Goal: Task Accomplishment & Management: Manage account settings

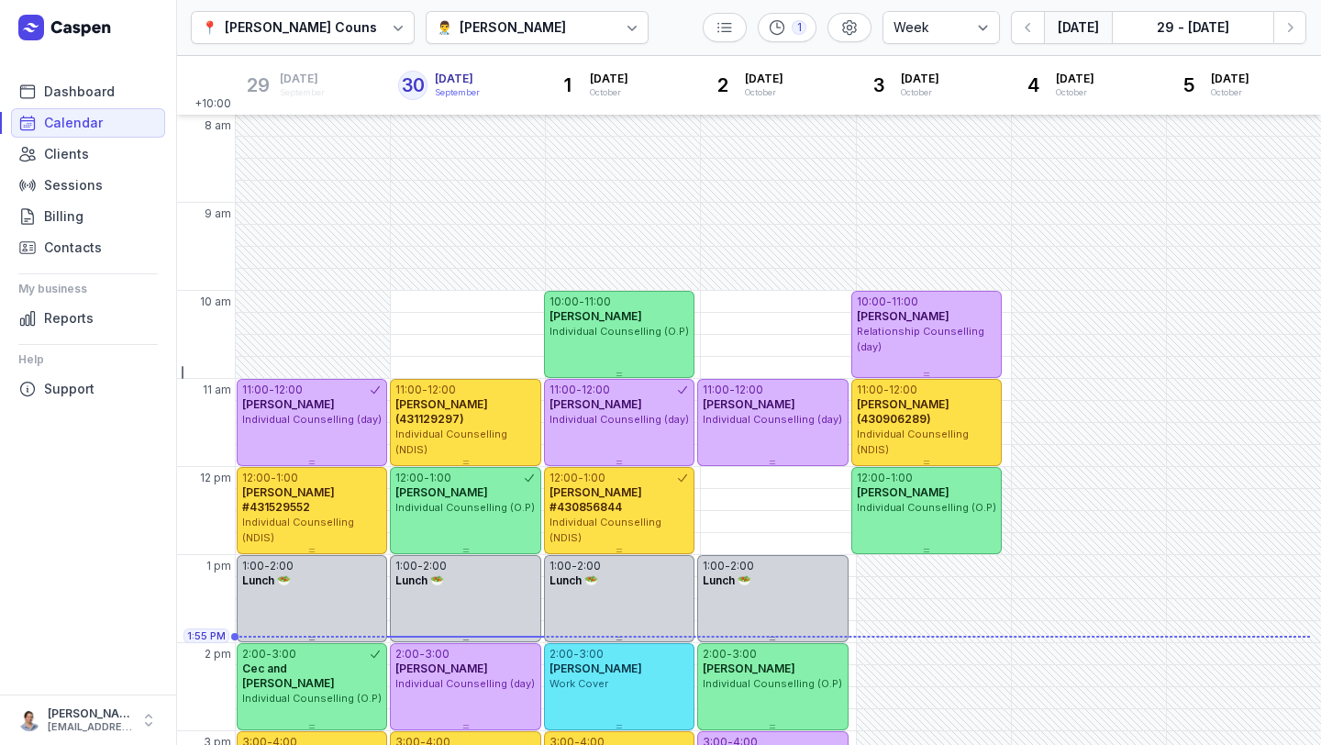
select select "week"
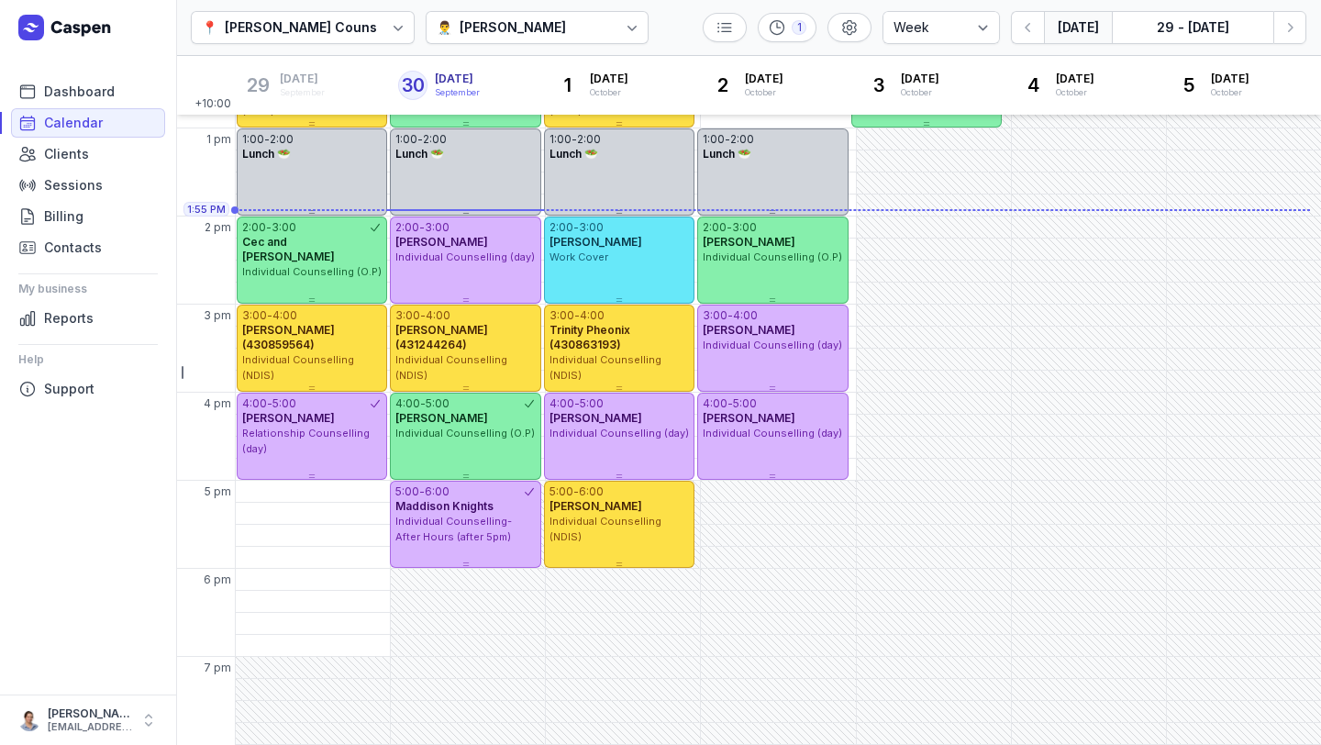
click at [460, 25] on div "[PERSON_NAME]" at bounding box center [513, 28] width 106 height 22
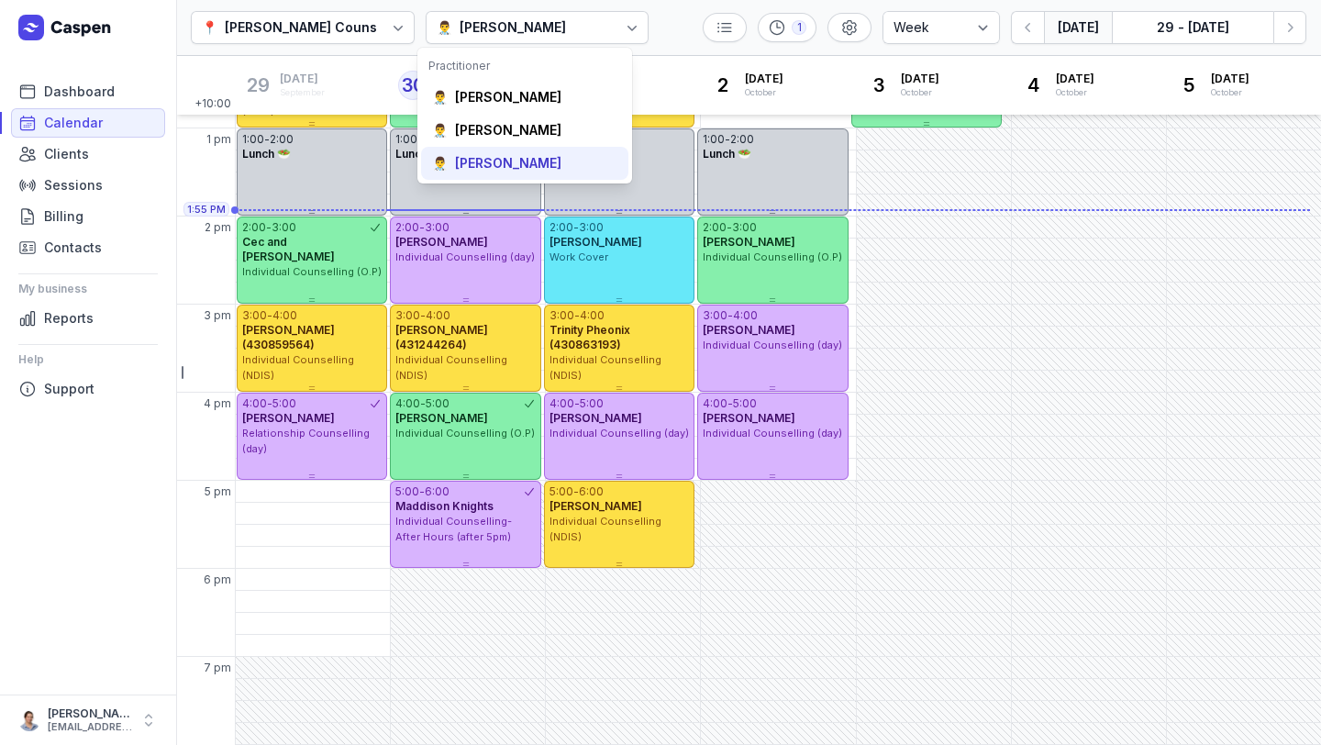
click at [511, 157] on div "[PERSON_NAME]" at bounding box center [508, 163] width 106 height 18
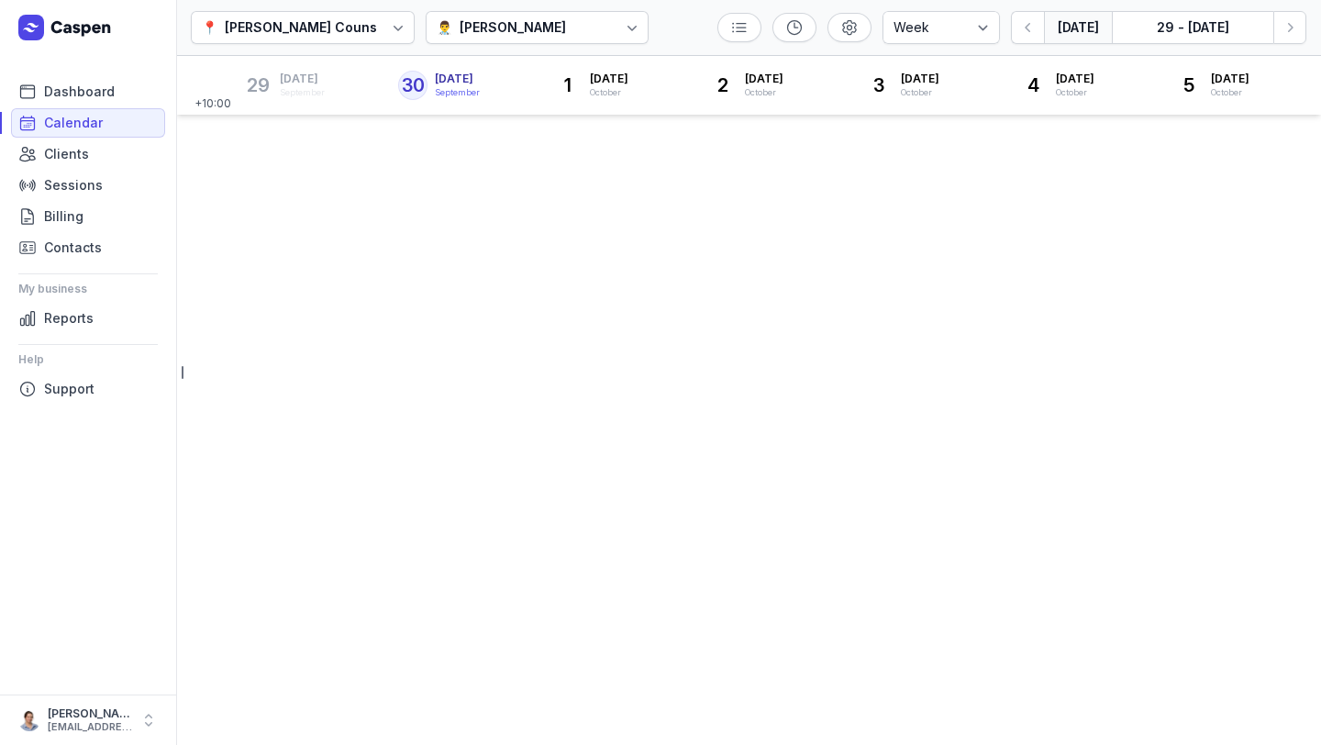
select select "week"
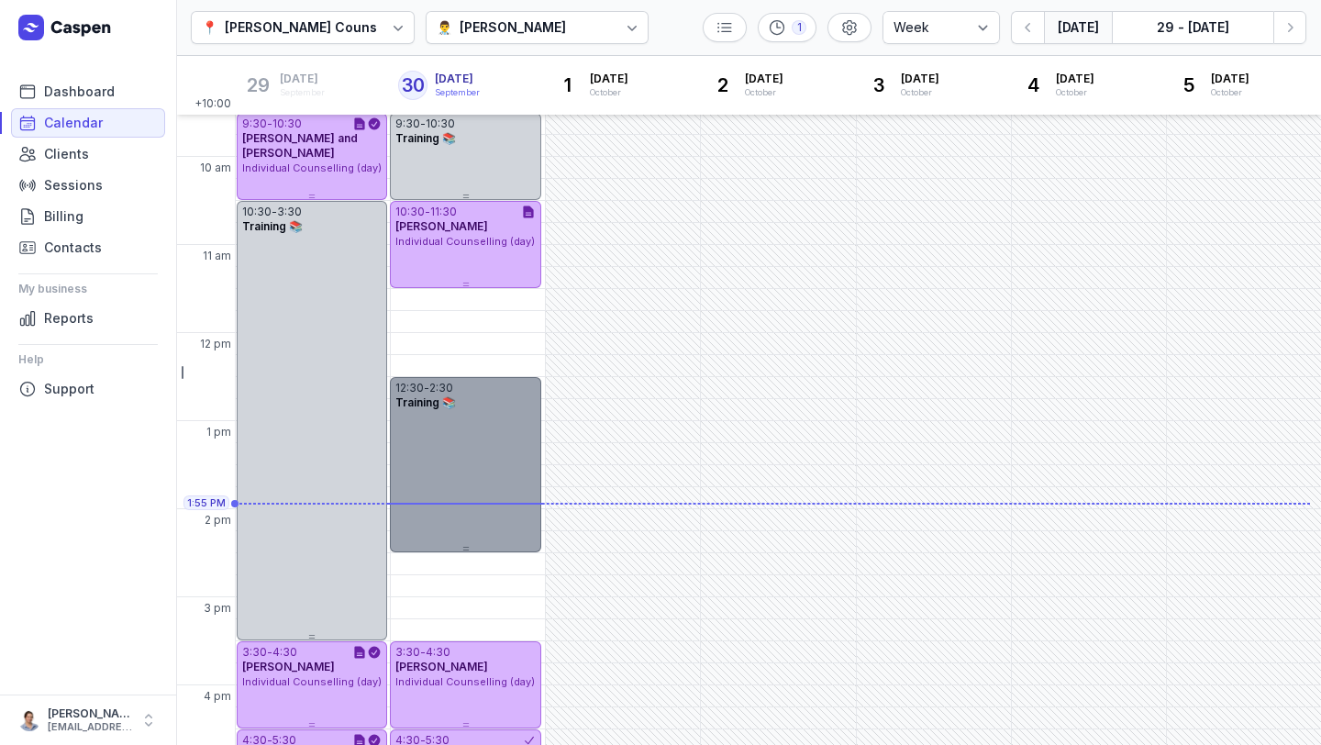
scroll to position [130, 0]
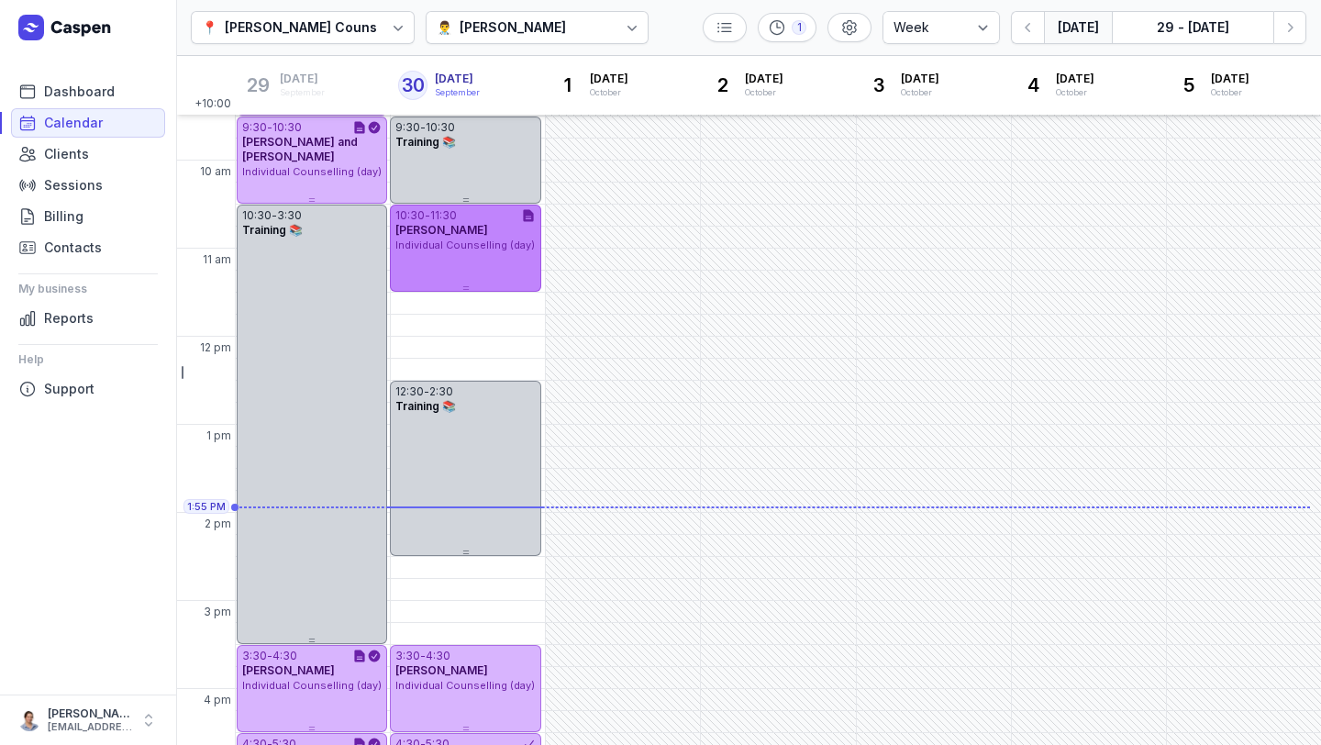
click at [466, 241] on span "Individual Counselling (day)" at bounding box center [464, 245] width 139 height 13
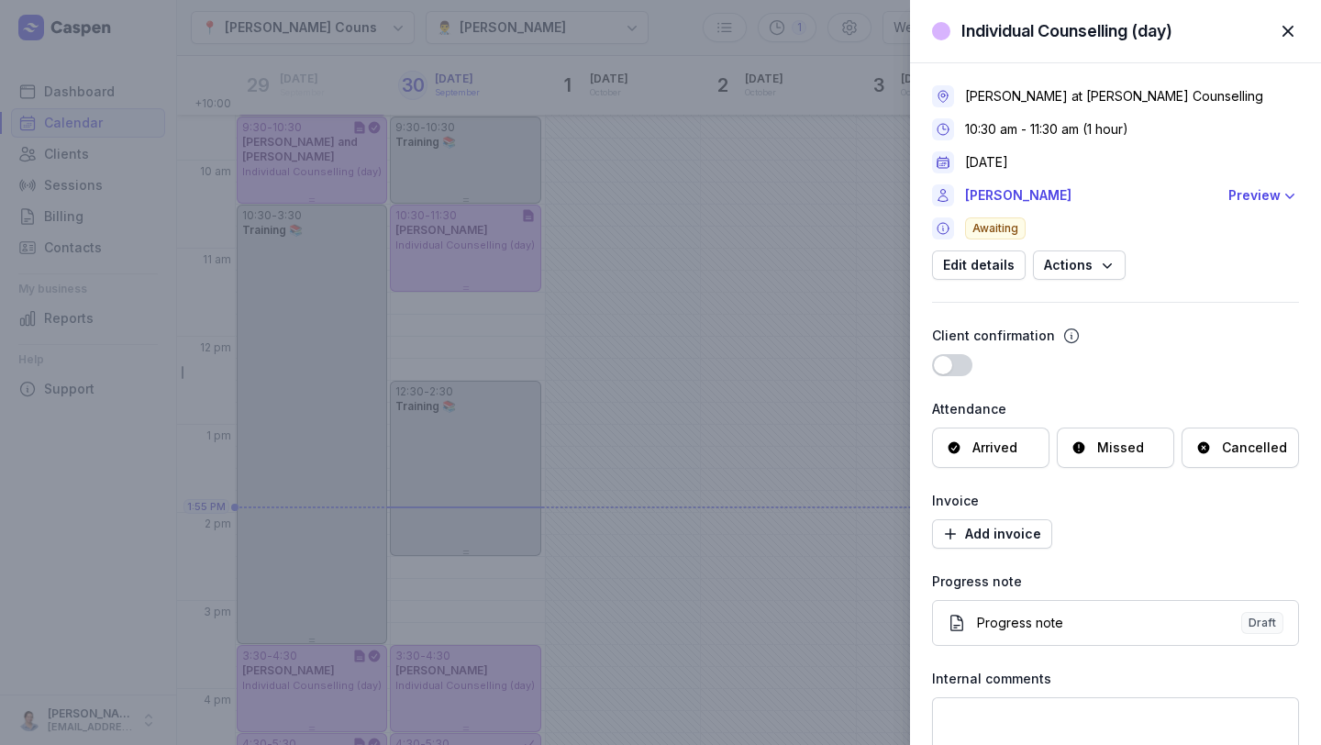
click at [1000, 448] on div "Arrived" at bounding box center [995, 448] width 45 height 18
